Goal: Information Seeking & Learning: Learn about a topic

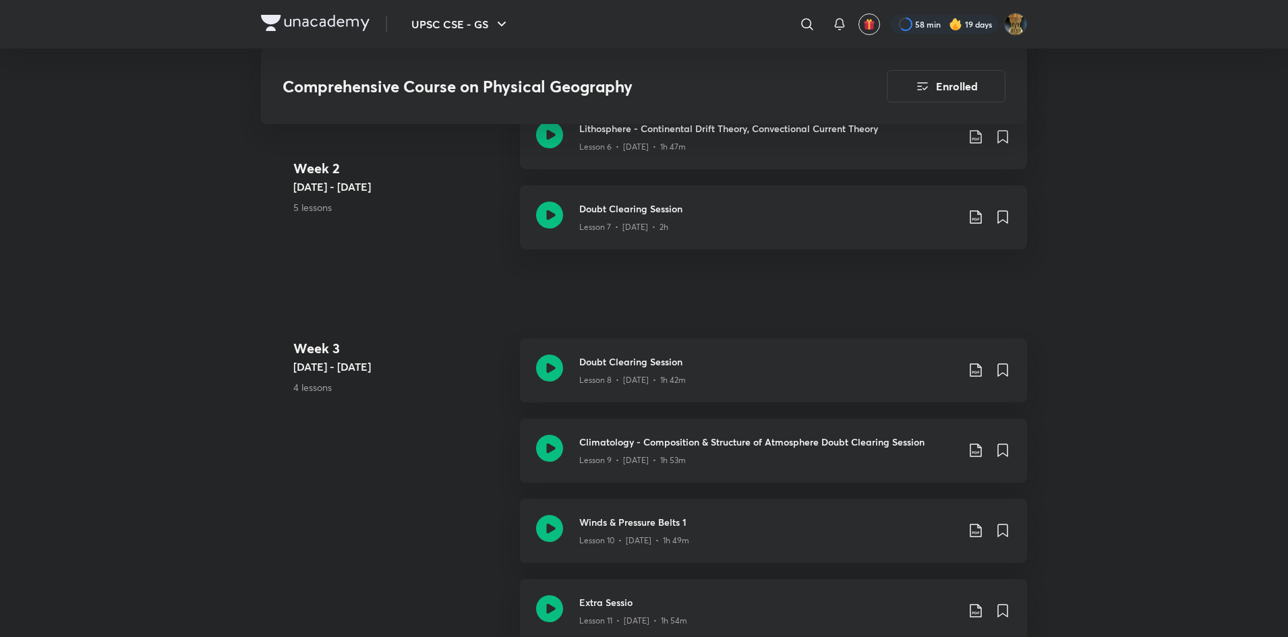
scroll to position [1291, 0]
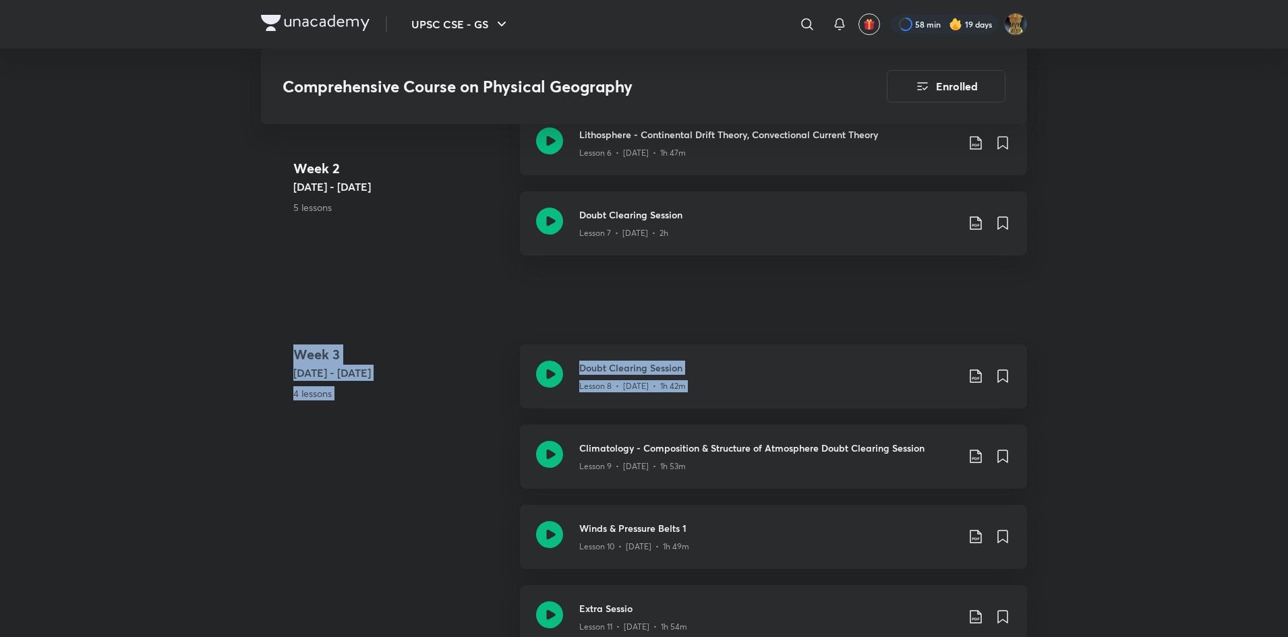
drag, startPoint x: 1287, startPoint y: 188, endPoint x: 1294, endPoint y: 308, distance: 119.6
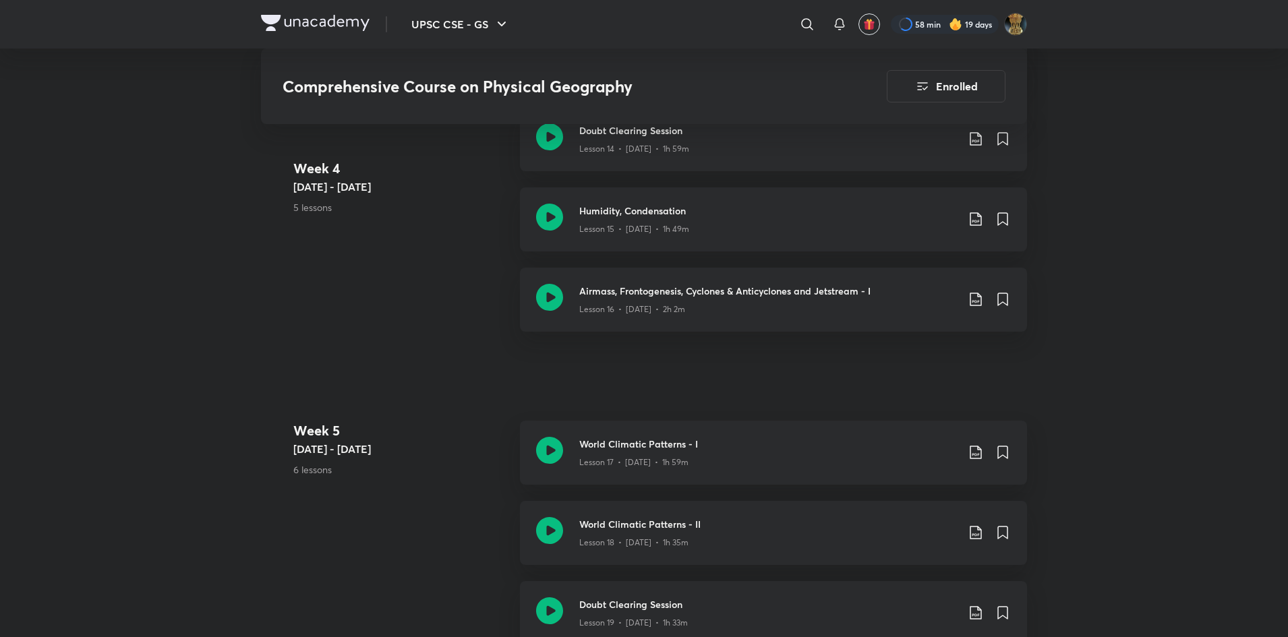
scroll to position [2088, 0]
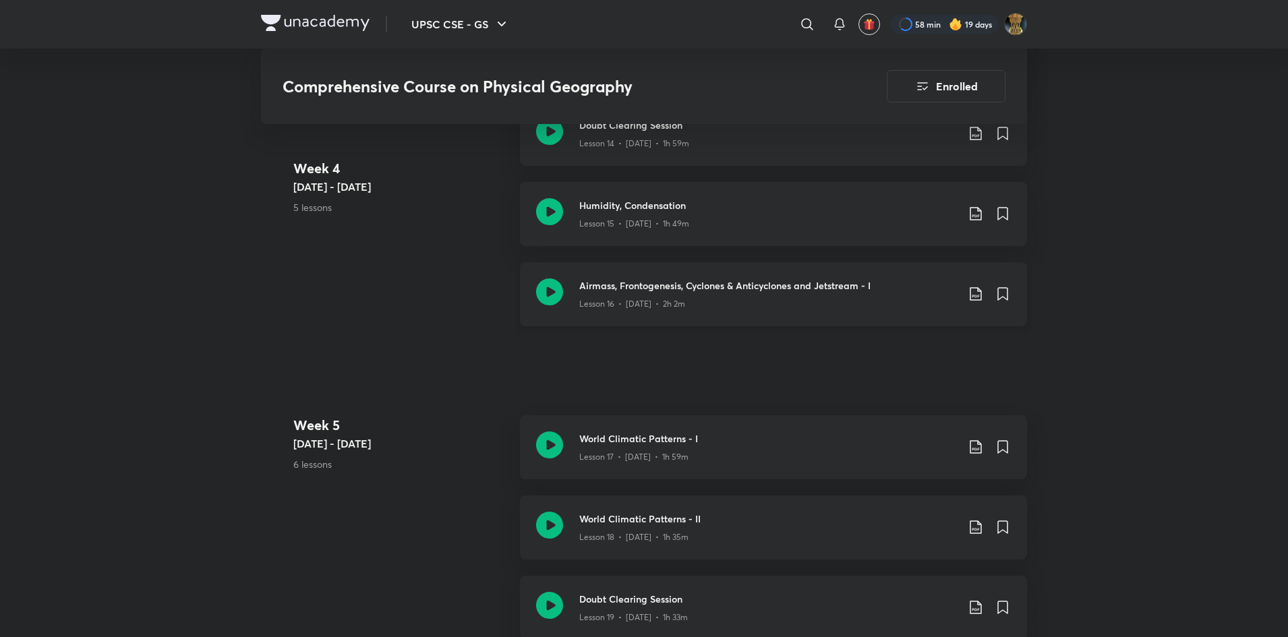
click at [621, 287] on h3 "Airmass, Frontogenesis, Cyclones & Anticyclones and Jetstream - I" at bounding box center [768, 286] width 378 height 14
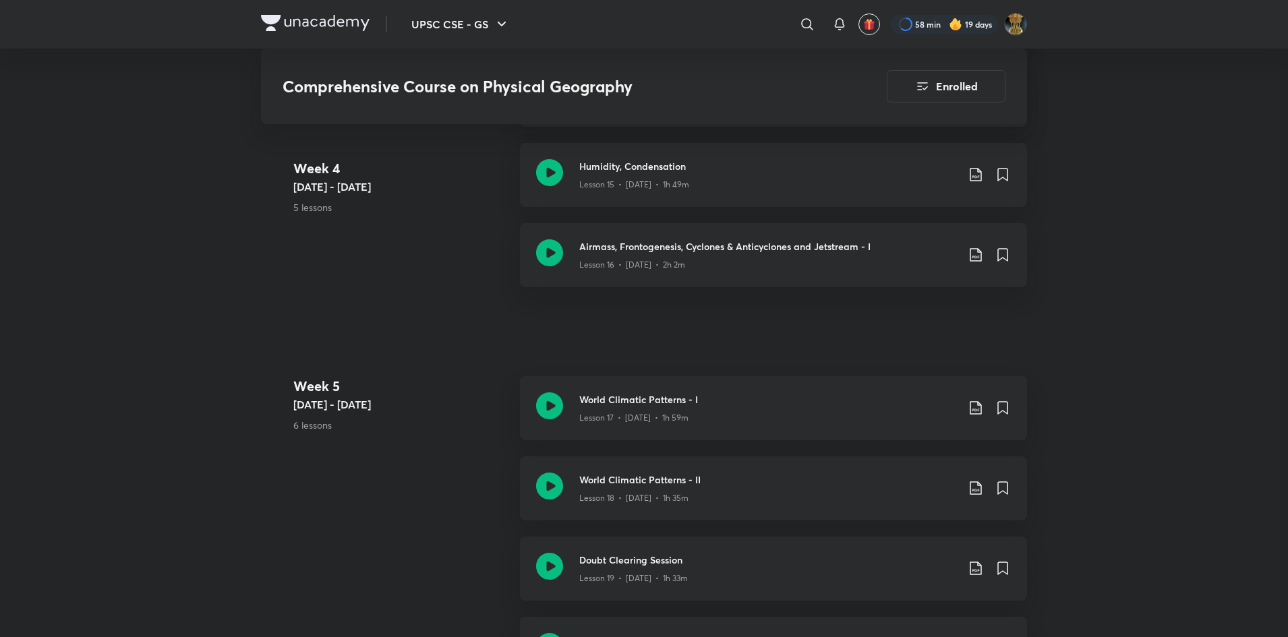
scroll to position [2201, 0]
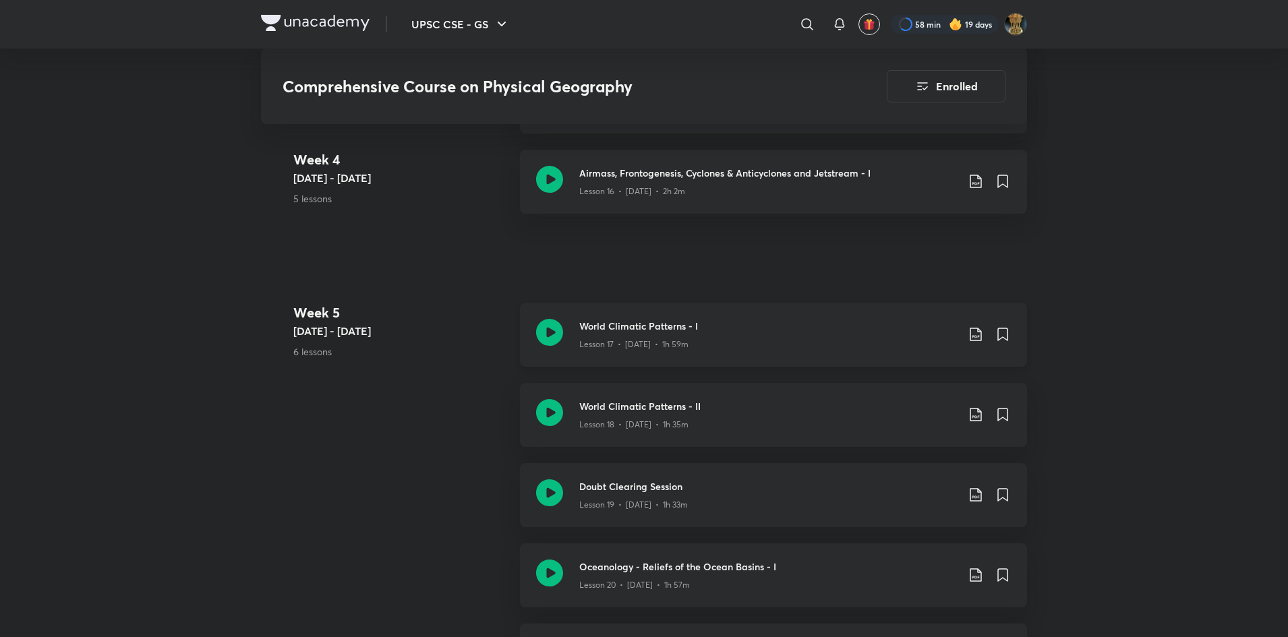
click at [745, 351] on div "World Climatic Patterns - I Lesson 17 • Aug 4 • 1h 59m" at bounding box center [773, 335] width 507 height 64
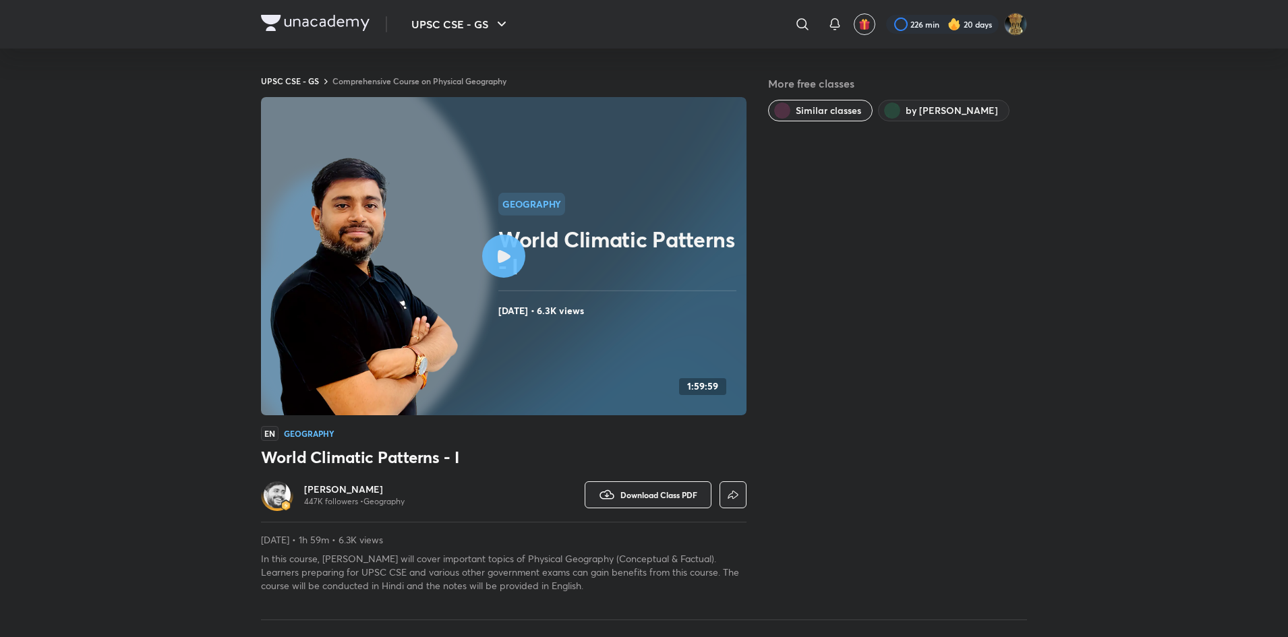
click at [462, 80] on link "Comprehensive Course on Physical Geography" at bounding box center [419, 81] width 174 height 11
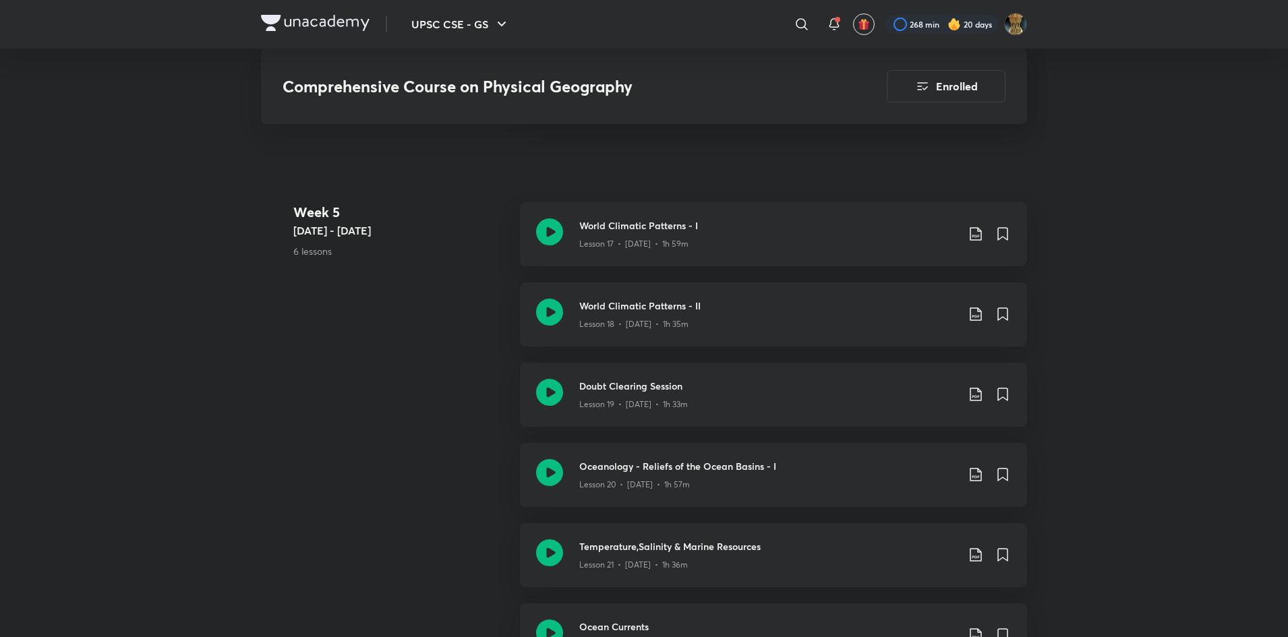
scroll to position [2290, 0]
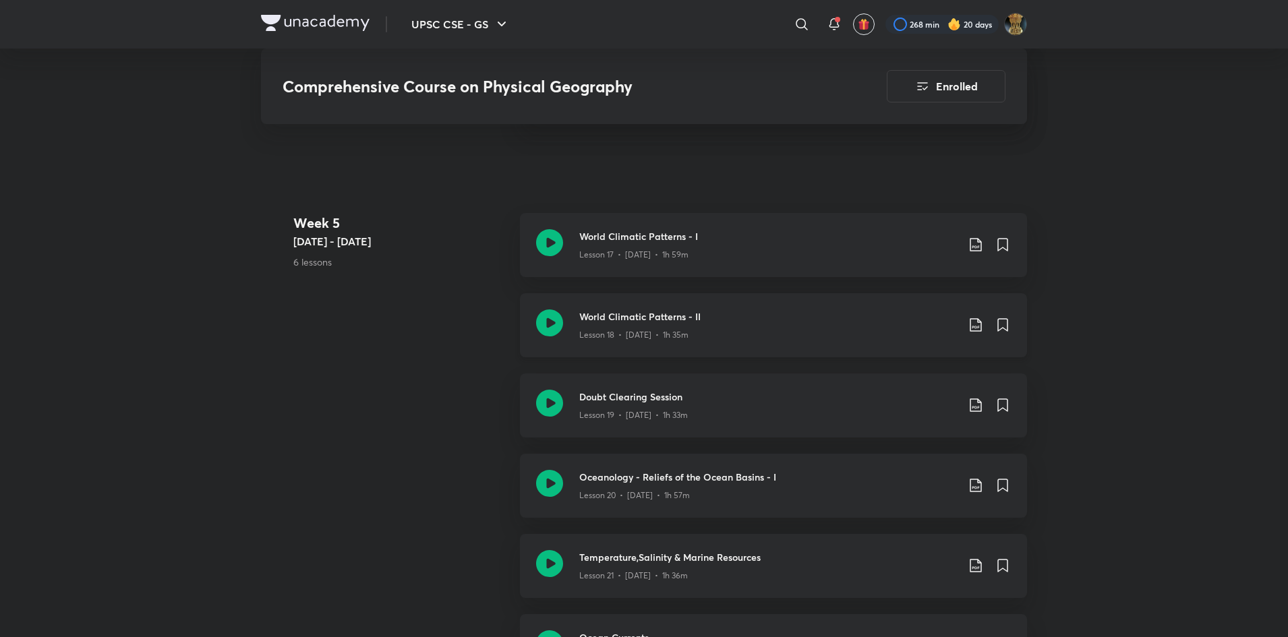
click at [748, 296] on div "World Climatic Patterns - II Lesson 18 • [DATE] • 1h 35m" at bounding box center [773, 325] width 507 height 64
